Goal: Navigation & Orientation: Find specific page/section

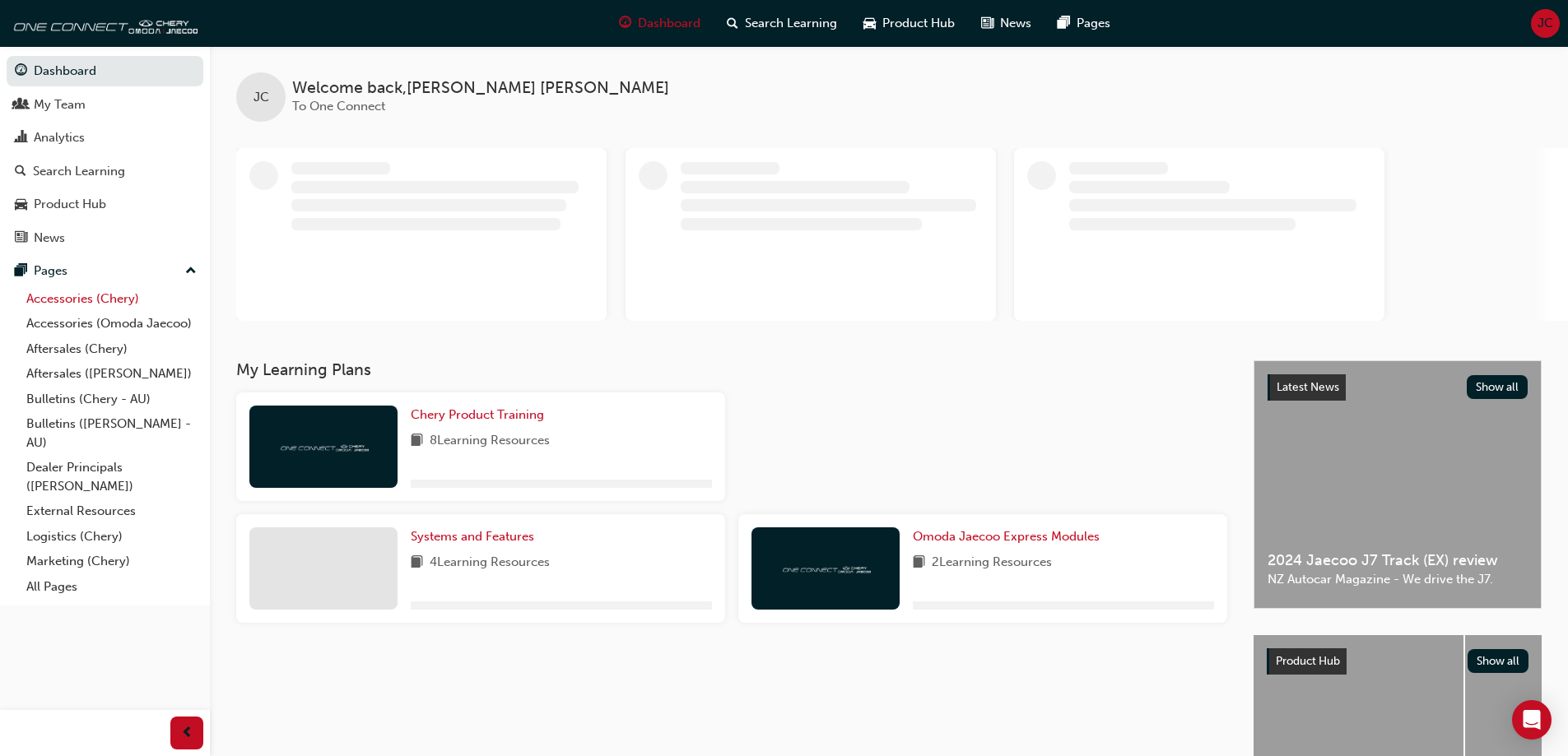
click at [58, 300] on link "Accessories (Chery)" at bounding box center [112, 299] width 184 height 26
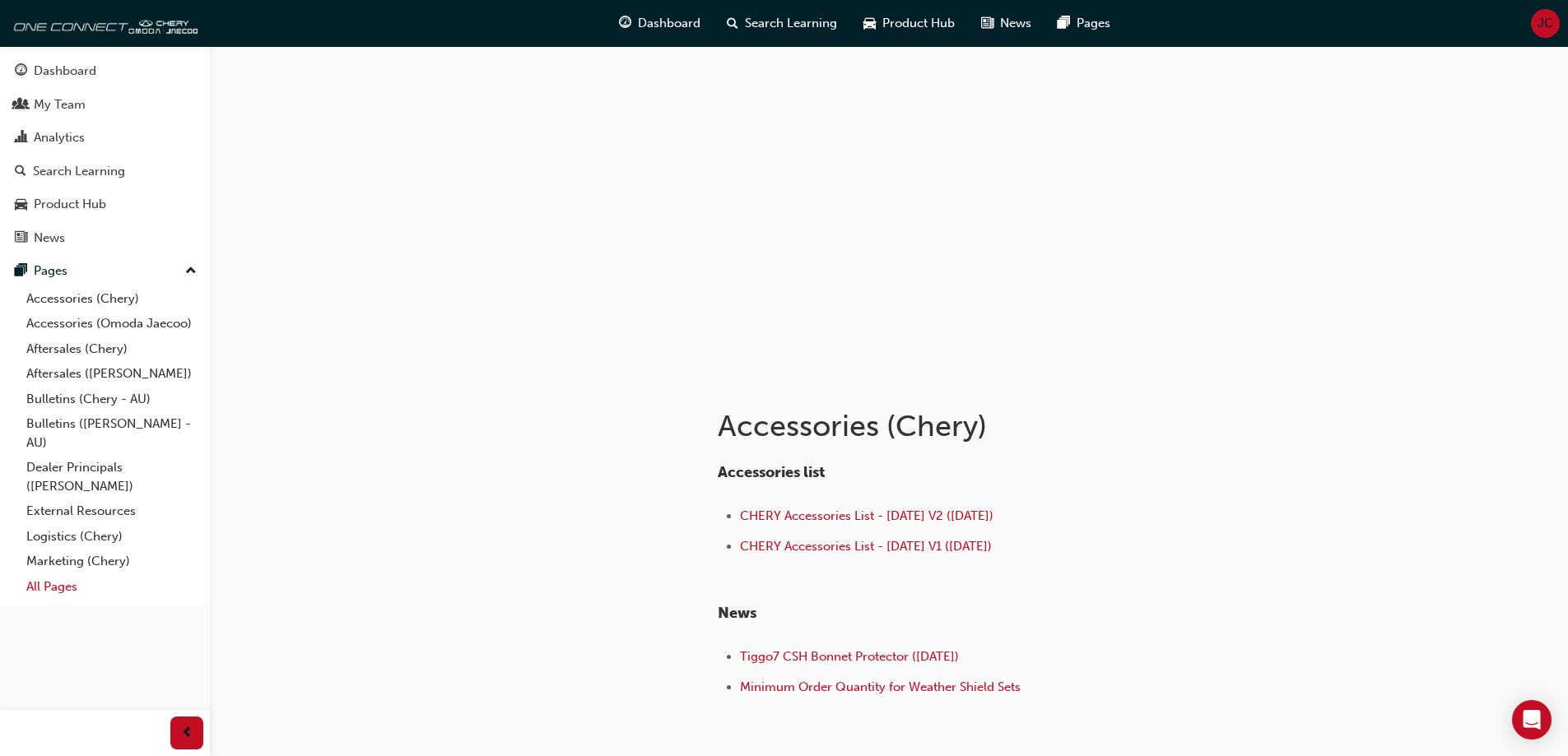
click at [53, 591] on link "All Pages" at bounding box center [112, 587] width 184 height 26
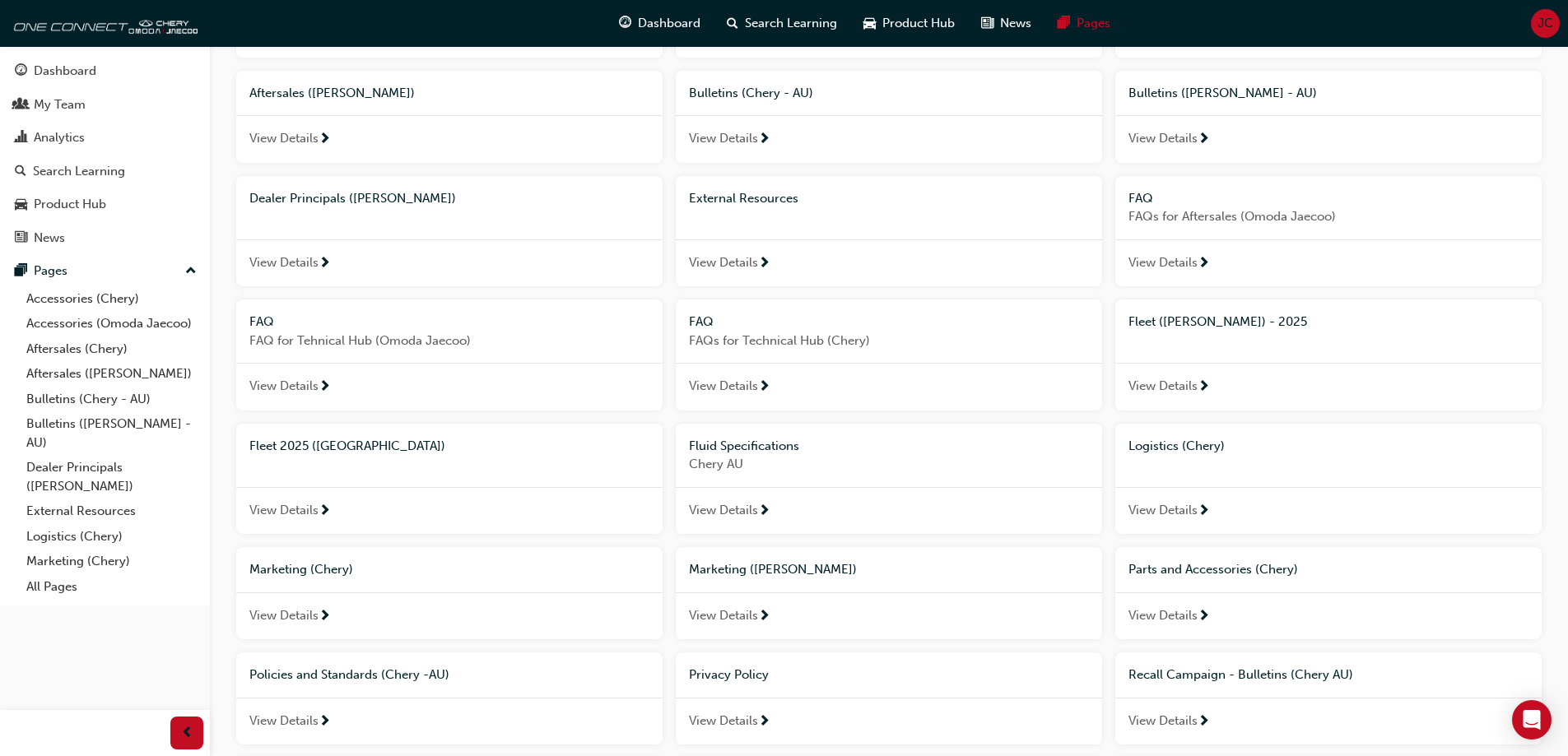
scroll to position [247, 0]
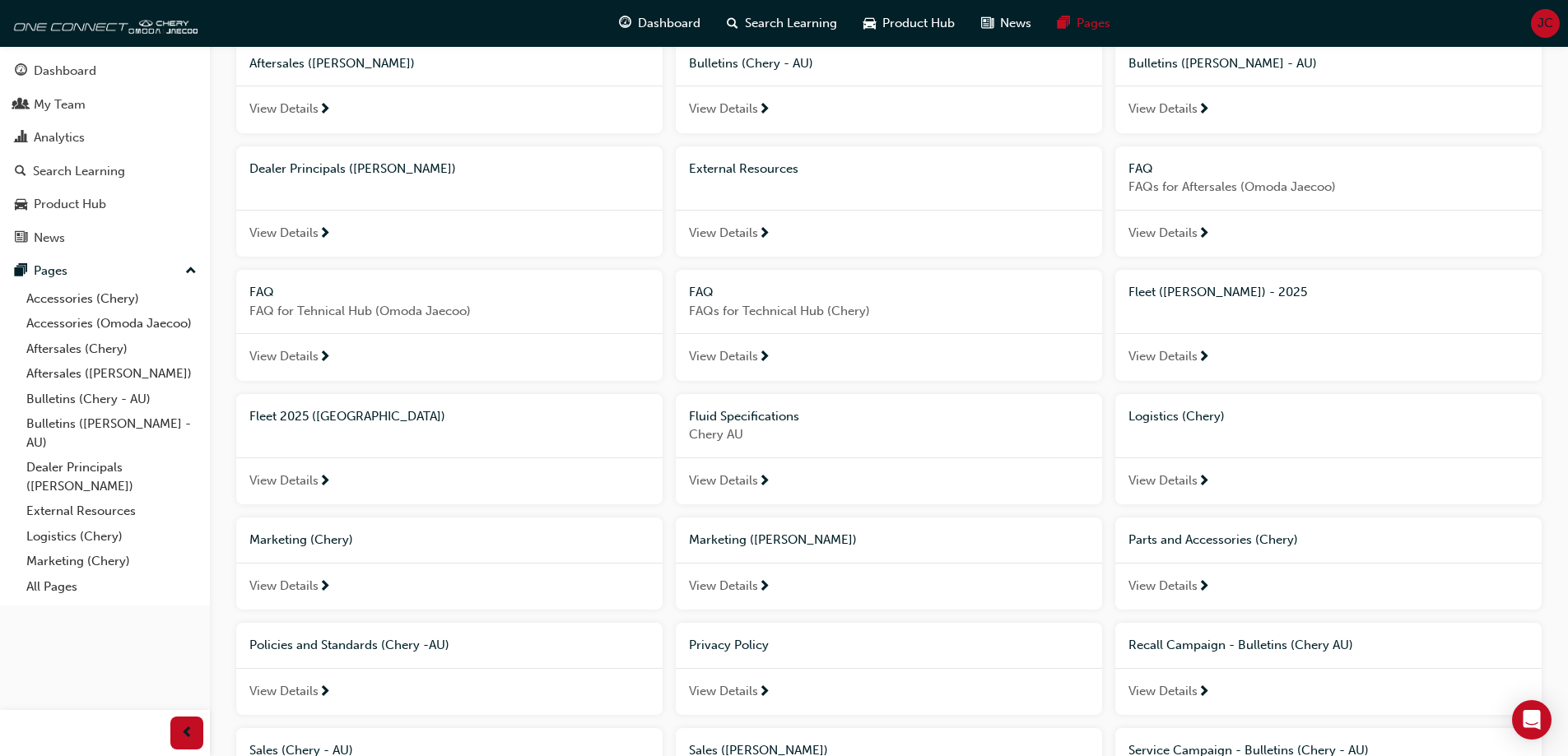
click at [308, 481] on span "View Details" at bounding box center [283, 481] width 69 height 19
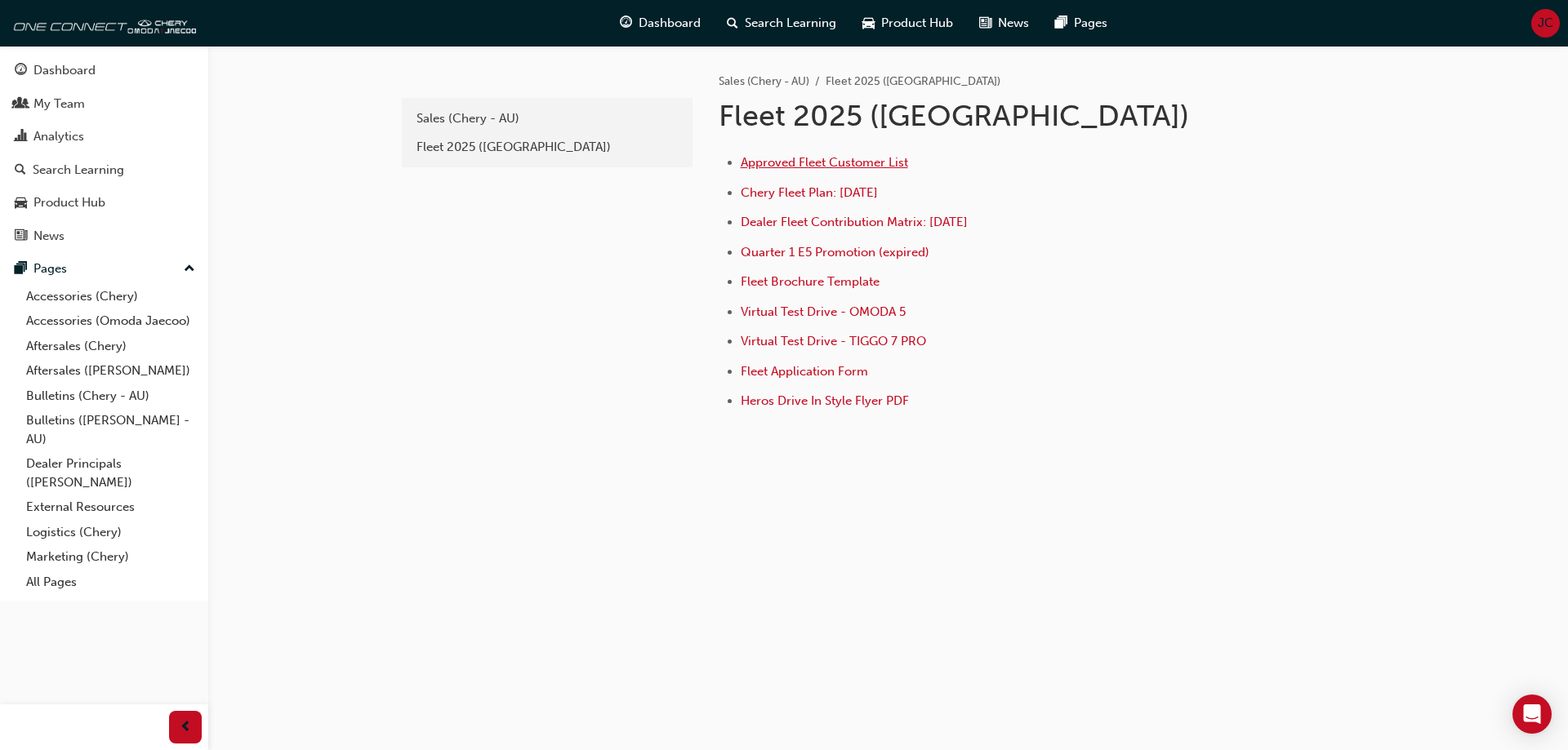
click at [847, 160] on span "Approved Fleet Customer List" at bounding box center [824, 162] width 168 height 15
